Goal: Transaction & Acquisition: Subscribe to service/newsletter

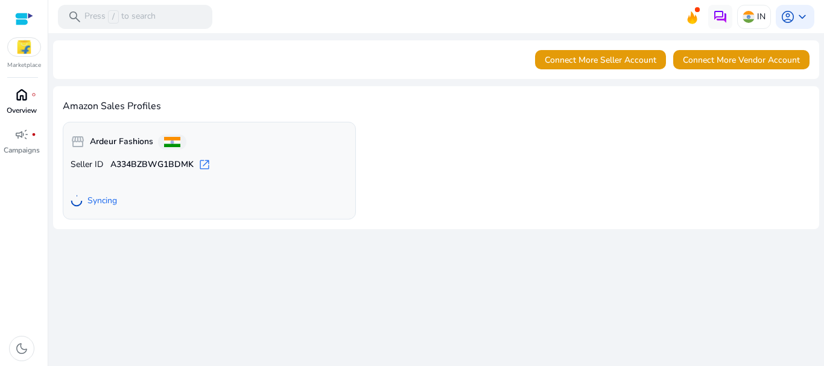
click at [23, 98] on span "home" at bounding box center [21, 94] width 14 height 14
click at [22, 52] on img at bounding box center [24, 47] width 33 height 18
click at [25, 19] on div at bounding box center [24, 19] width 18 height 14
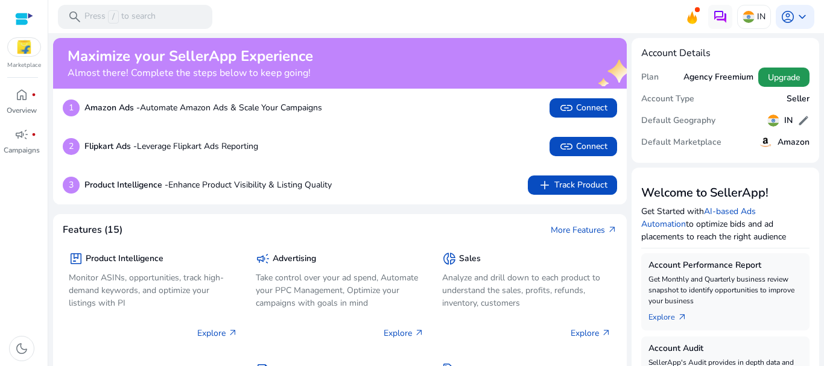
click at [783, 79] on span "Upgrade" at bounding box center [784, 77] width 32 height 13
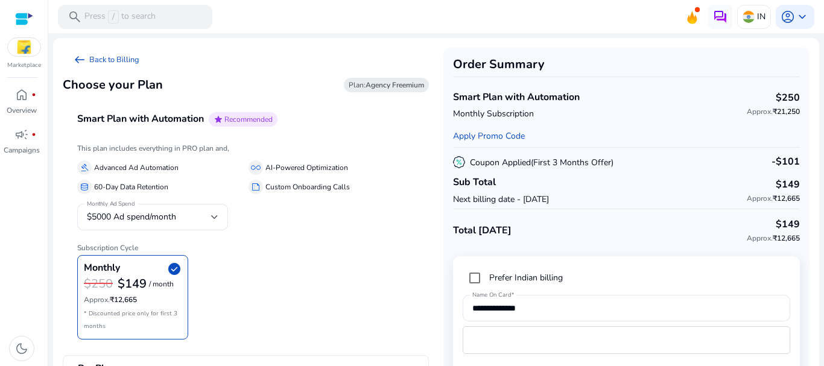
scroll to position [57, 0]
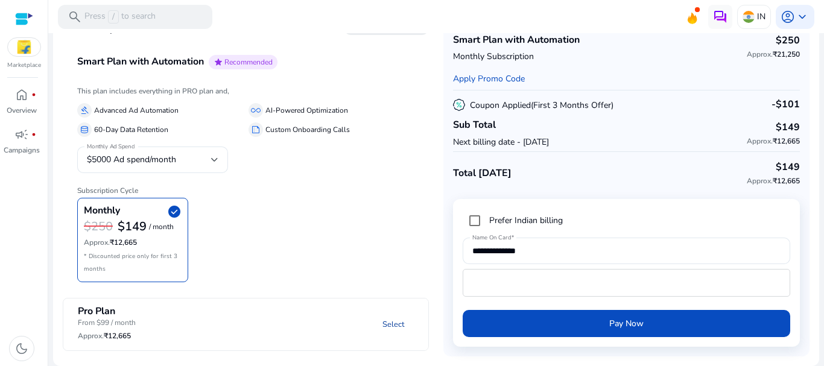
click at [396, 323] on link "Select" at bounding box center [393, 325] width 41 height 22
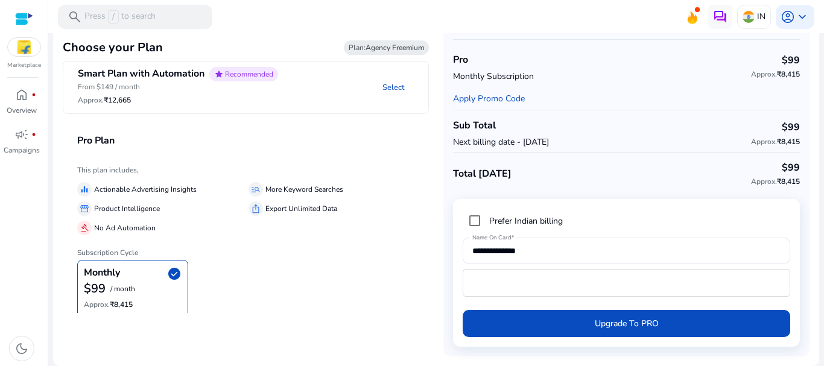
scroll to position [37, 0]
click at [501, 96] on link "Apply Promo Code" at bounding box center [489, 98] width 72 height 11
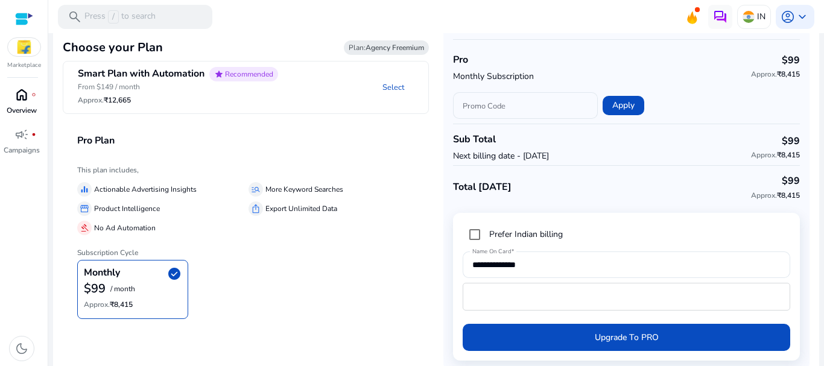
click at [27, 99] on span "home" at bounding box center [21, 94] width 14 height 14
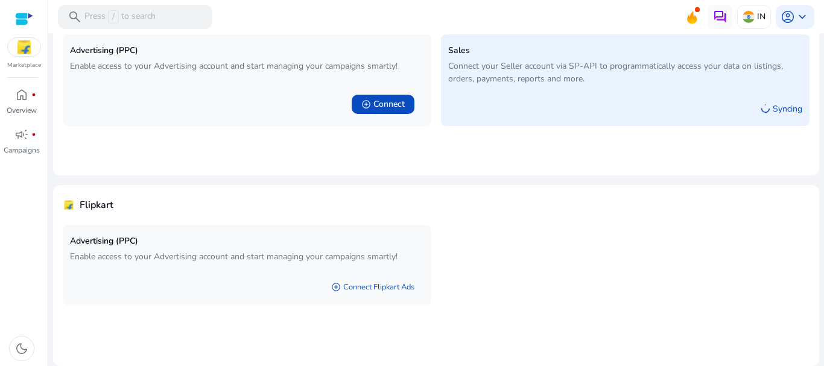
scroll to position [61, 0]
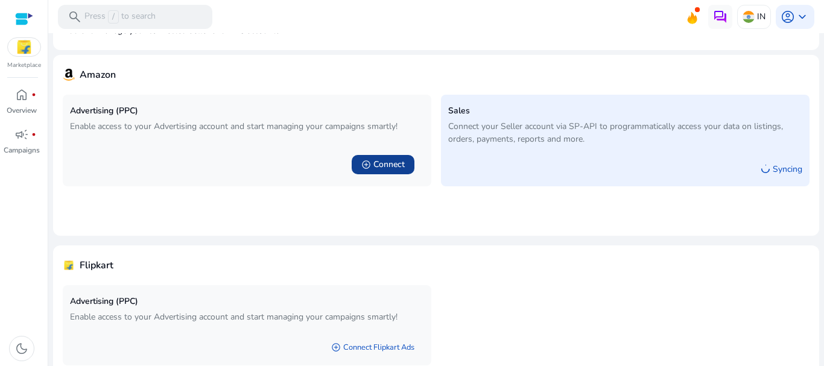
click at [374, 161] on span "Connect" at bounding box center [389, 165] width 31 height 12
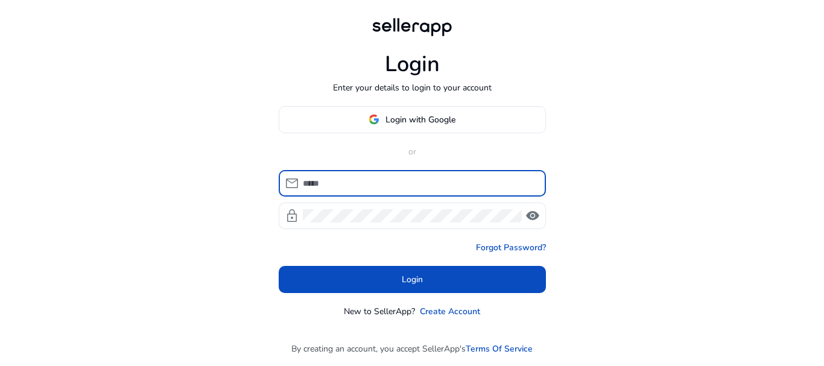
click at [322, 179] on input at bounding box center [420, 183] width 234 height 13
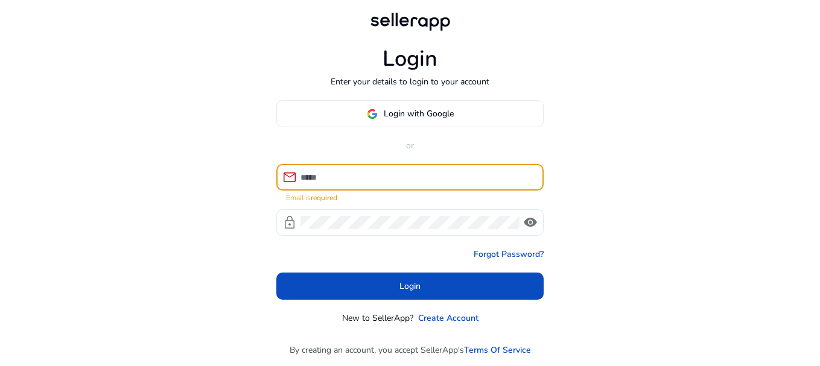
click at [595, 132] on div "Login Enter your details to login to your account Login with Google or mail Ema…" at bounding box center [410, 183] width 820 height 367
click at [363, 173] on input at bounding box center [418, 177] width 234 height 13
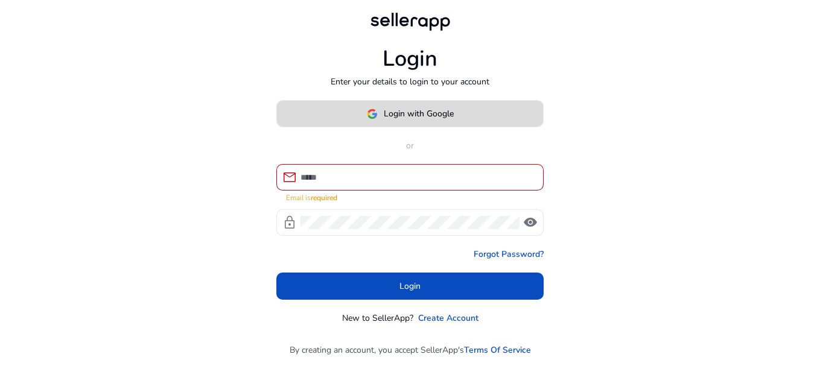
click at [394, 108] on span "Login with Google" at bounding box center [419, 113] width 70 height 13
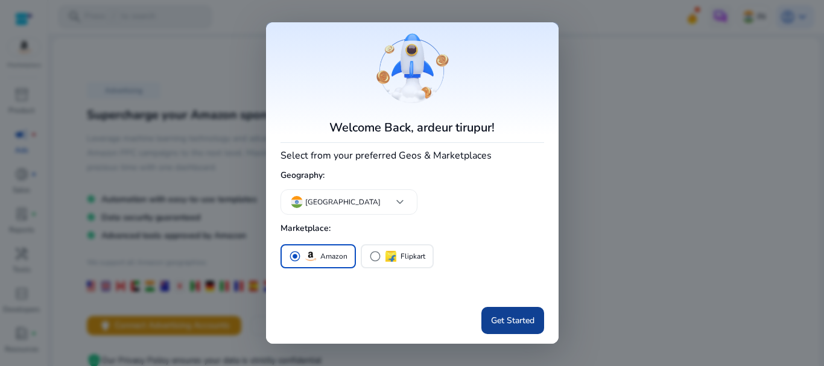
click at [515, 318] on span "Get Started" at bounding box center [512, 320] width 43 height 13
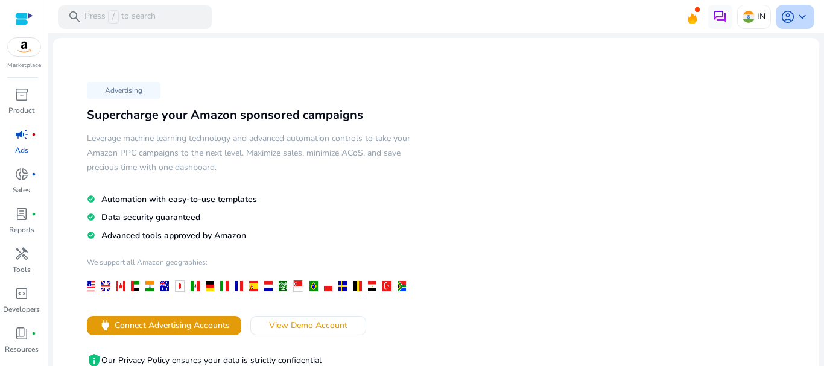
click at [786, 20] on span "account_circle" at bounding box center [788, 17] width 14 height 14
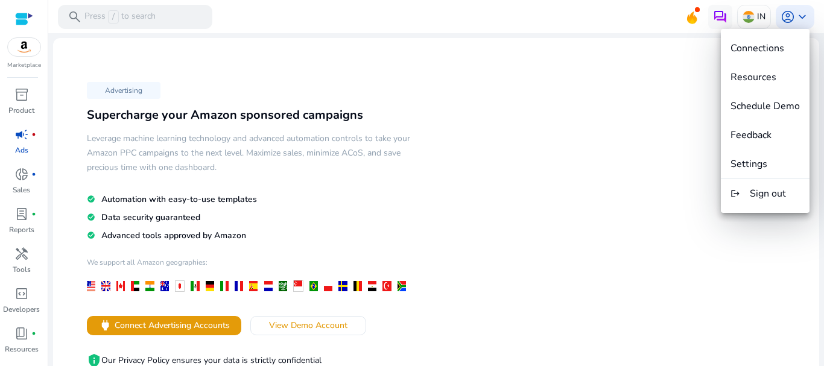
click at [587, 129] on div at bounding box center [412, 183] width 824 height 366
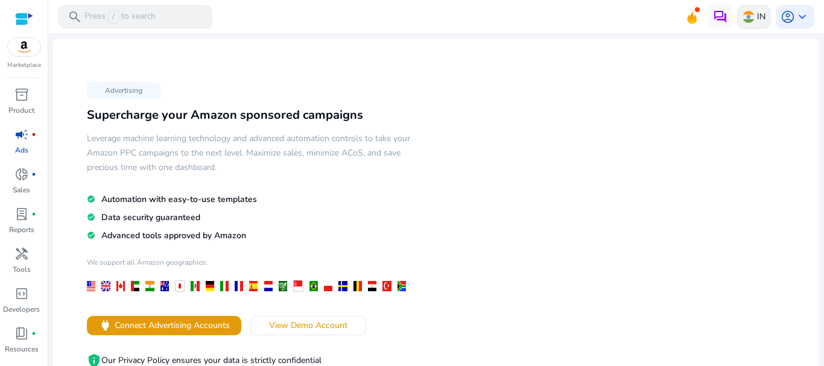
click at [743, 19] on img at bounding box center [749, 17] width 12 height 12
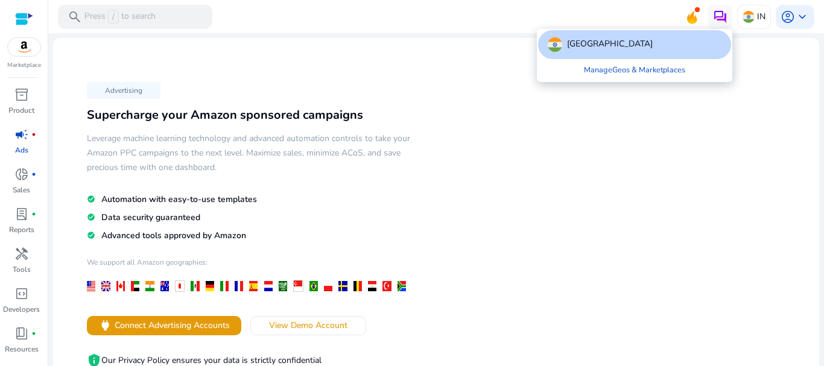
click at [556, 174] on div at bounding box center [412, 183] width 824 height 366
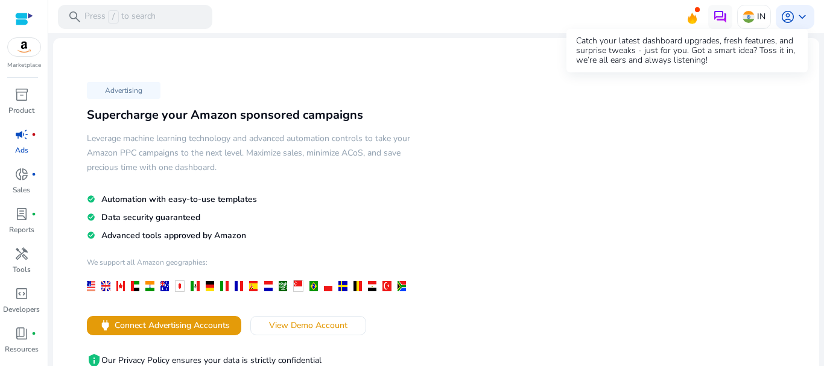
click at [688, 17] on icon at bounding box center [692, 18] width 9 height 11
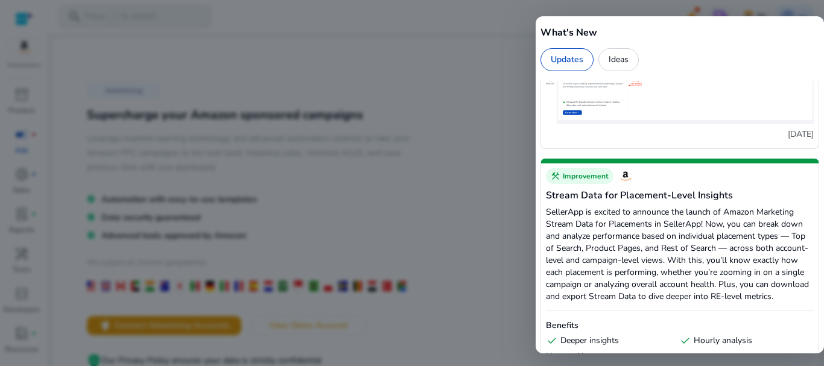
scroll to position [543, 0]
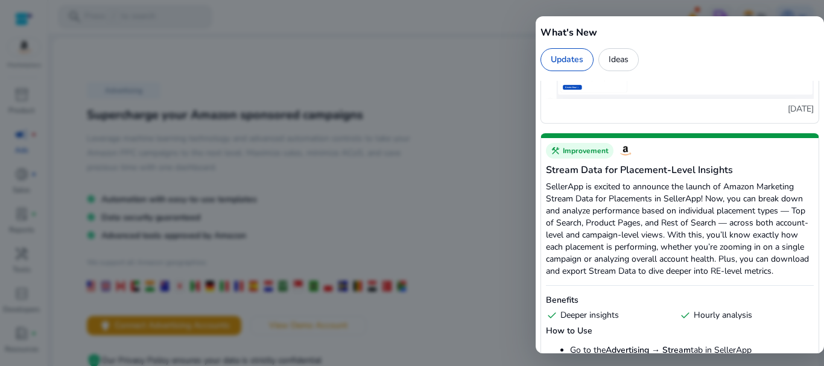
click at [509, 113] on div at bounding box center [412, 183] width 824 height 366
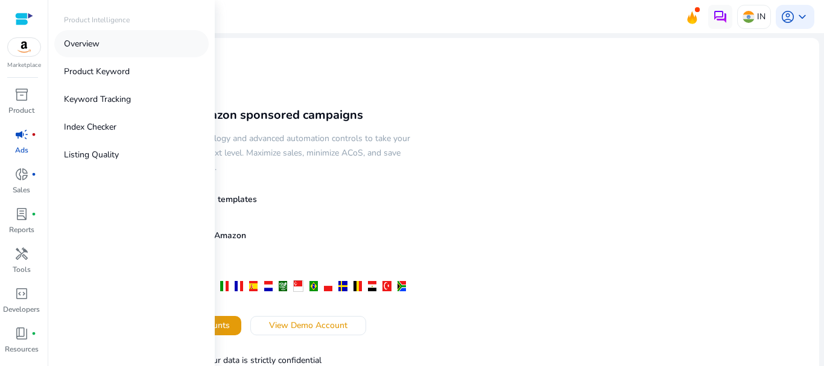
click at [98, 40] on p "Overview" at bounding box center [82, 43] width 36 height 13
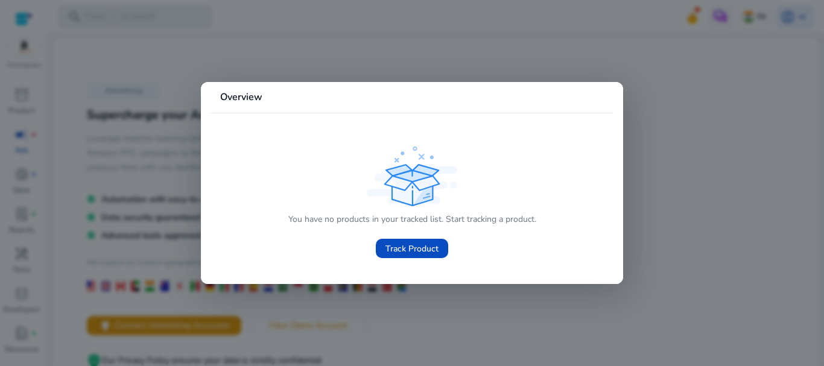
click at [138, 161] on div at bounding box center [412, 183] width 824 height 366
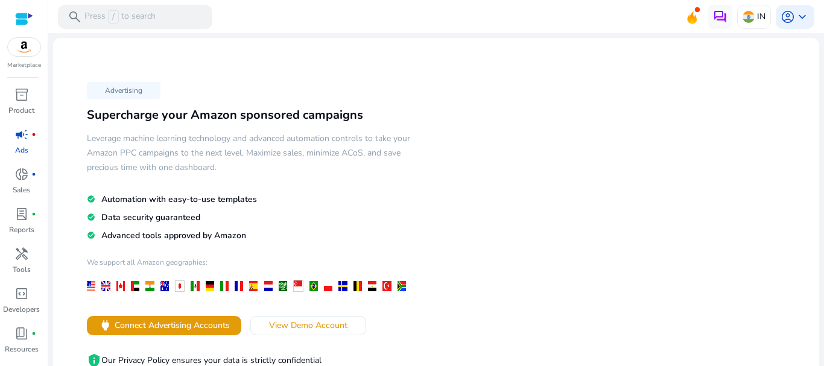
scroll to position [121, 0]
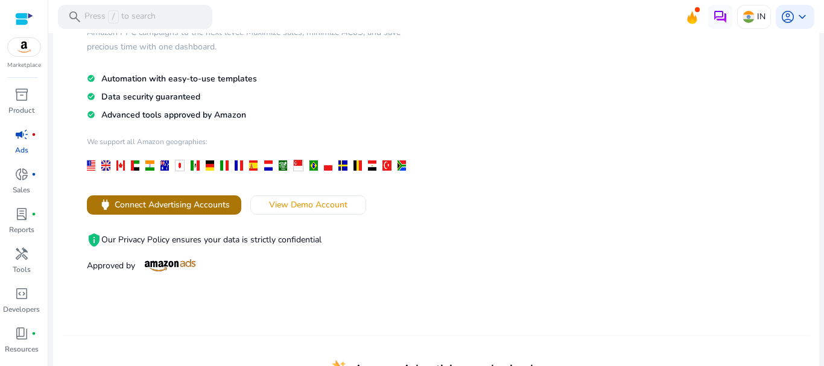
click at [166, 208] on span "Connect Advertising Accounts" at bounding box center [172, 205] width 115 height 13
